Goal: Information Seeking & Learning: Learn about a topic

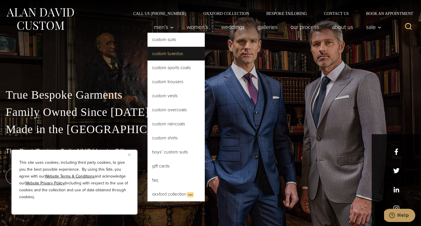
click at [176, 55] on link "Custom Tuxedos" at bounding box center [176, 54] width 57 height 14
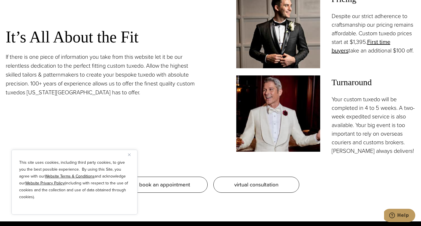
scroll to position [540, 0]
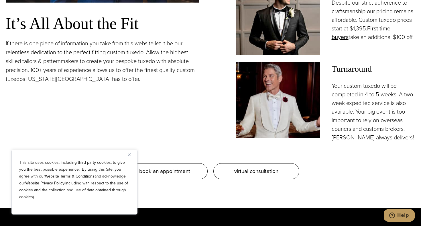
click at [283, 111] on img at bounding box center [278, 100] width 84 height 76
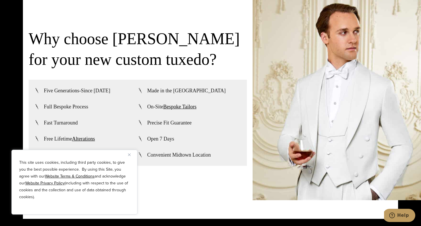
scroll to position [1409, 0]
